Goal: Information Seeking & Learning: Learn about a topic

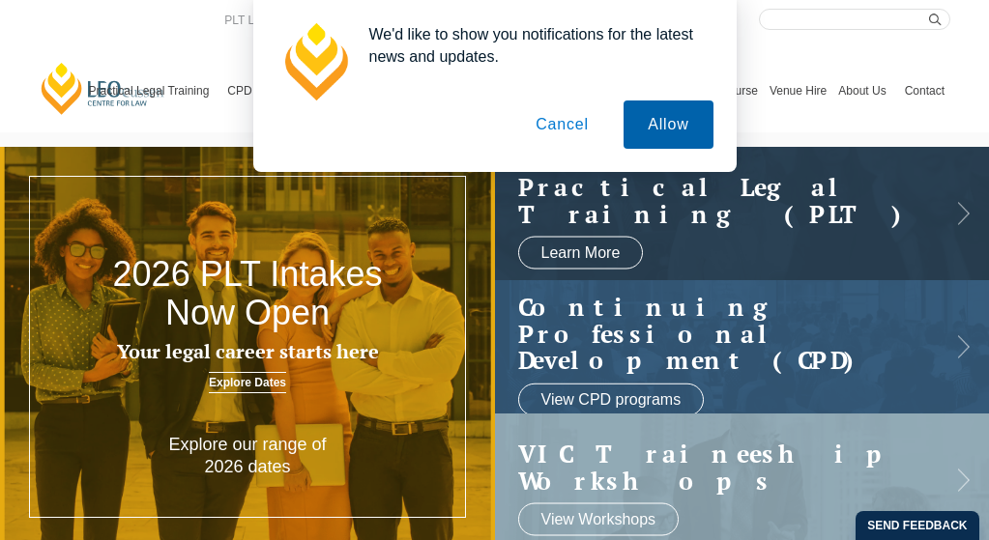
click at [689, 130] on button "Allow" at bounding box center [667, 124] width 89 height 48
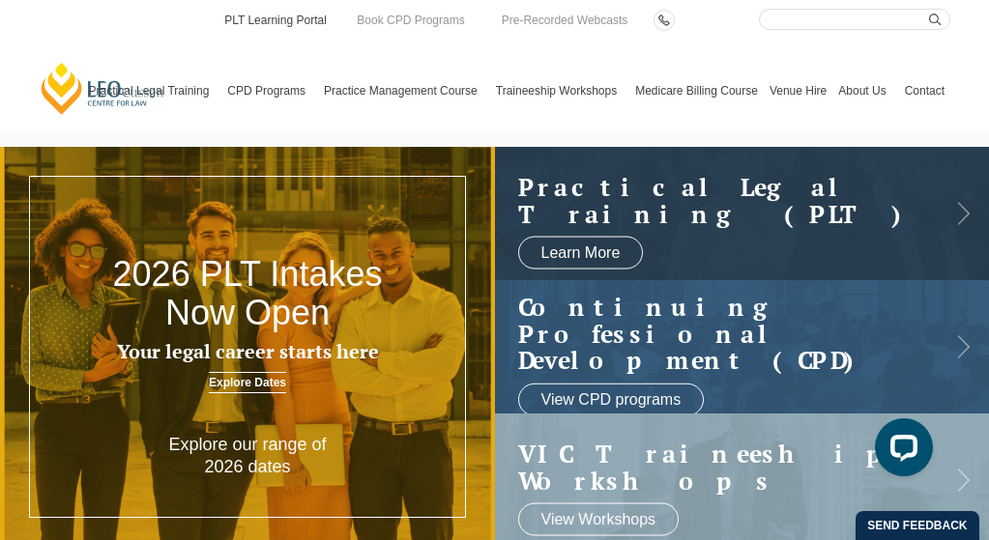
click at [267, 25] on link "PLT Learning Portal" at bounding box center [275, 20] width 106 height 21
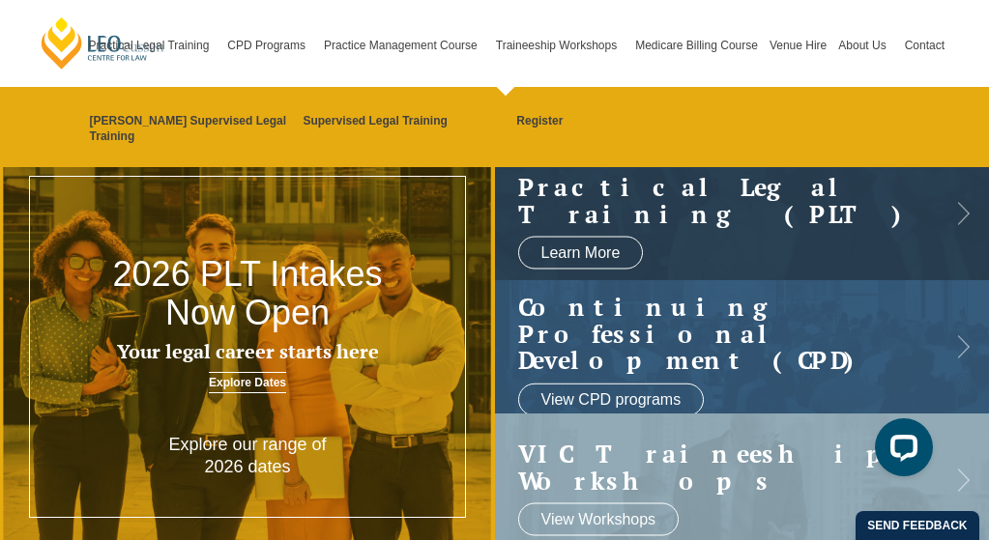
scroll to position [97, 0]
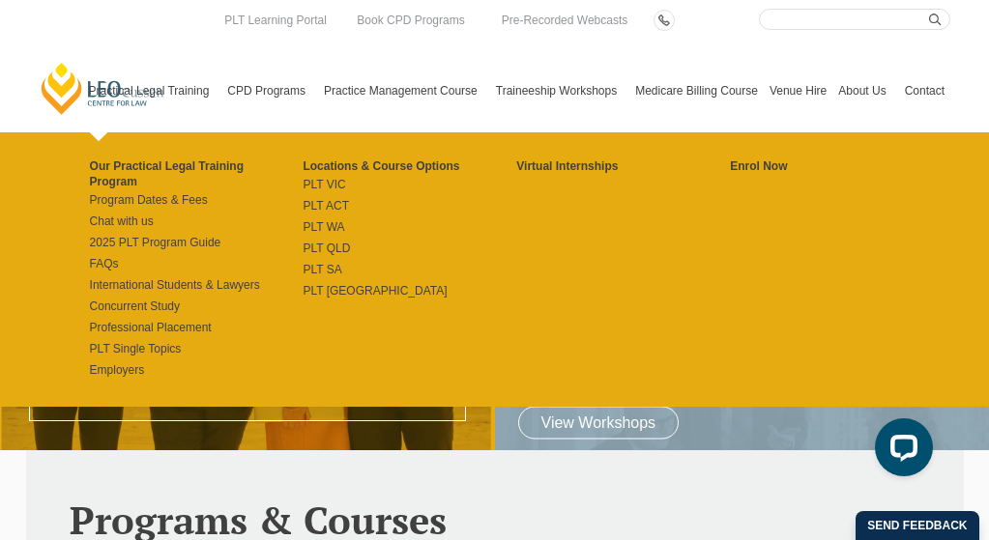
click at [194, 97] on link "Practical Legal Training" at bounding box center [152, 90] width 139 height 83
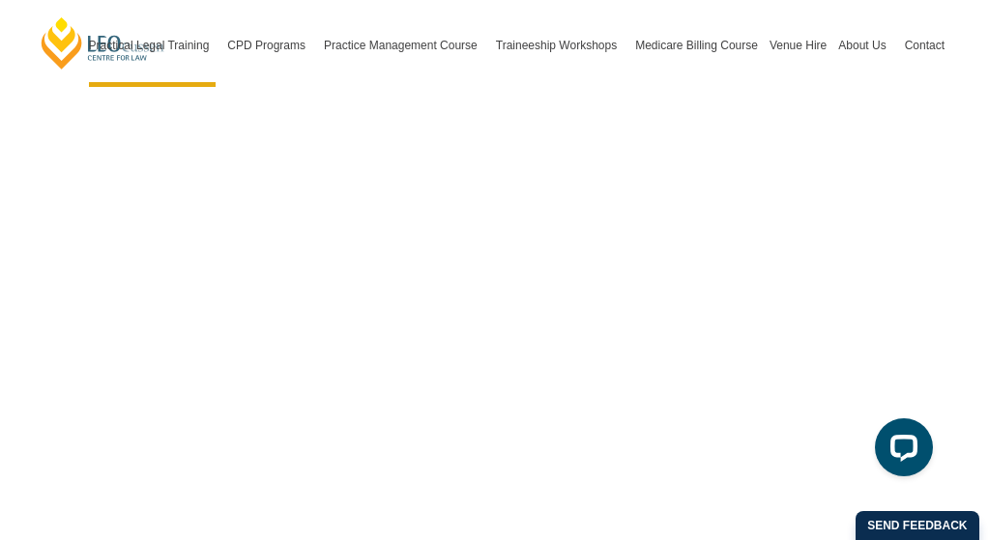
scroll to position [5991, 0]
